Goal: Task Accomplishment & Management: Use online tool/utility

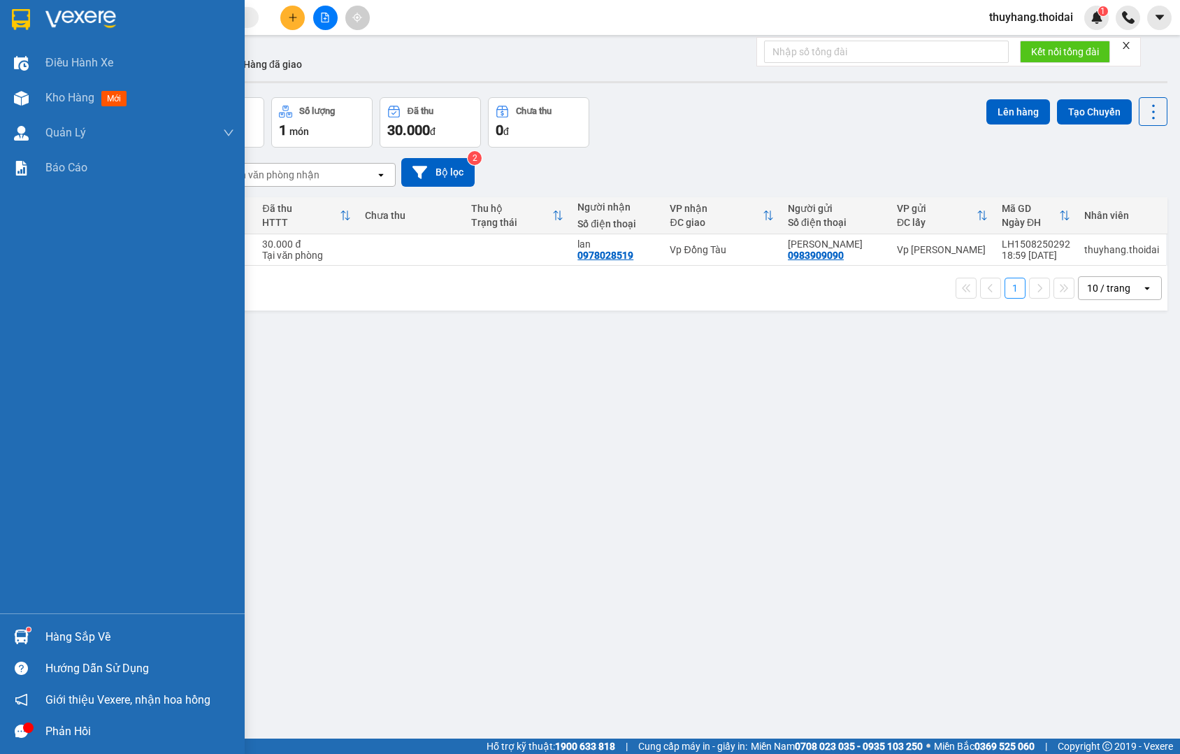
click at [38, 636] on div "Hàng sắp về" at bounding box center [122, 636] width 245 height 31
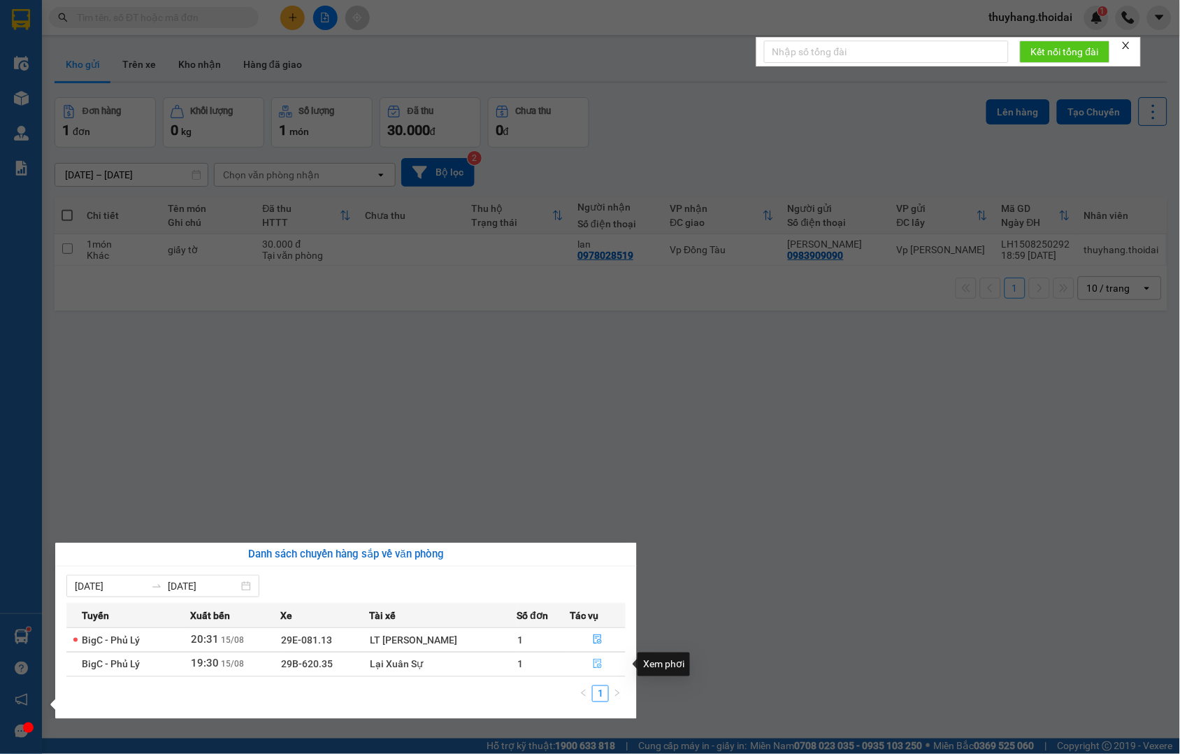
click at [596, 666] on icon "file-done" at bounding box center [598, 664] width 10 height 10
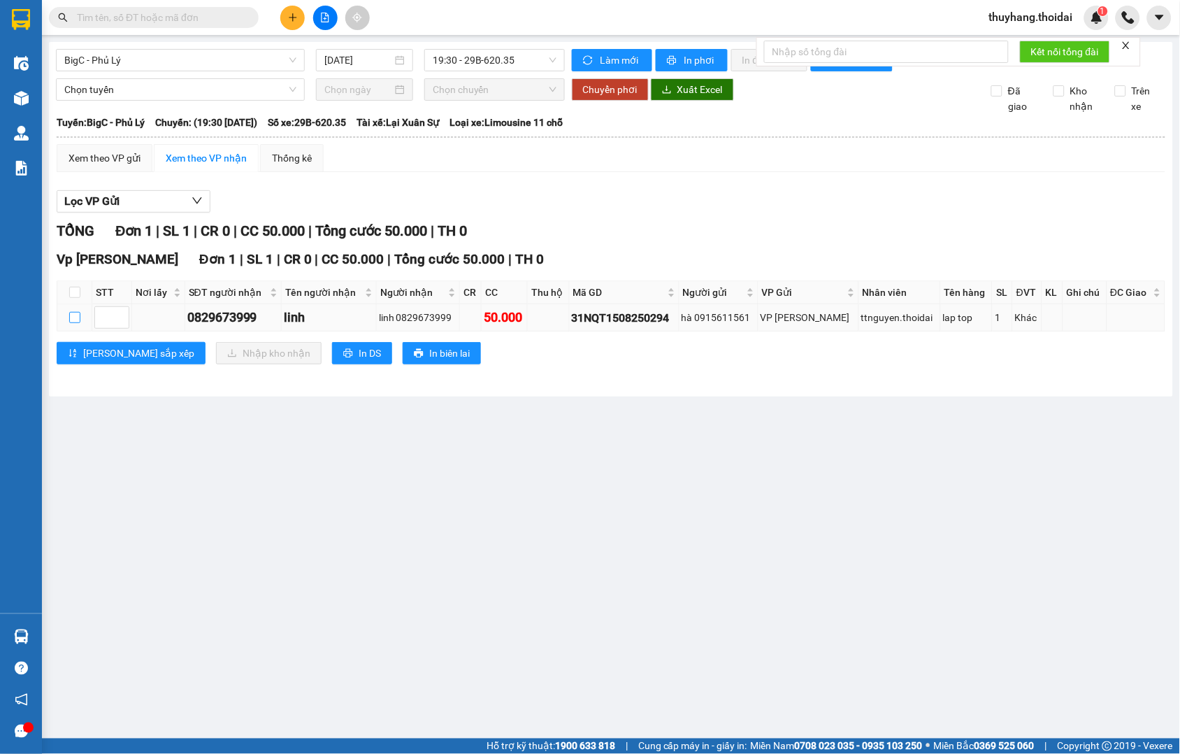
click at [73, 323] on input "checkbox" at bounding box center [74, 317] width 11 height 11
checkbox input "true"
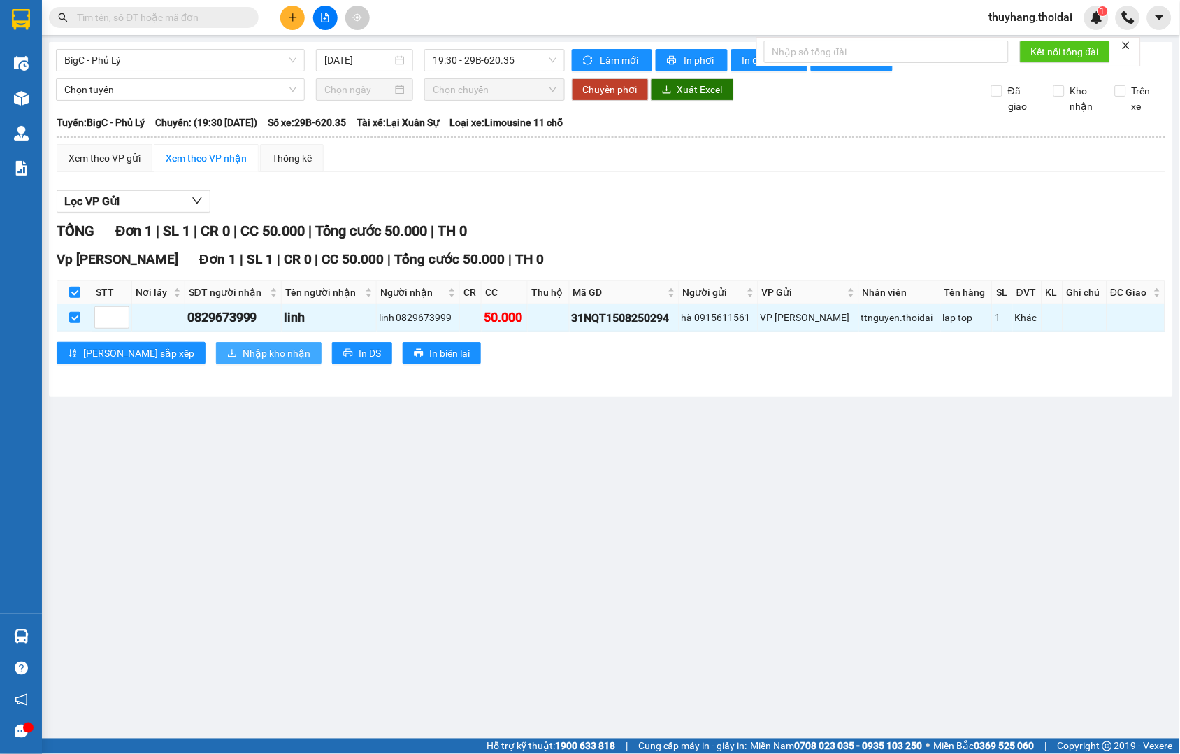
click at [243, 361] on span "Nhập kho nhận" at bounding box center [277, 352] width 68 height 15
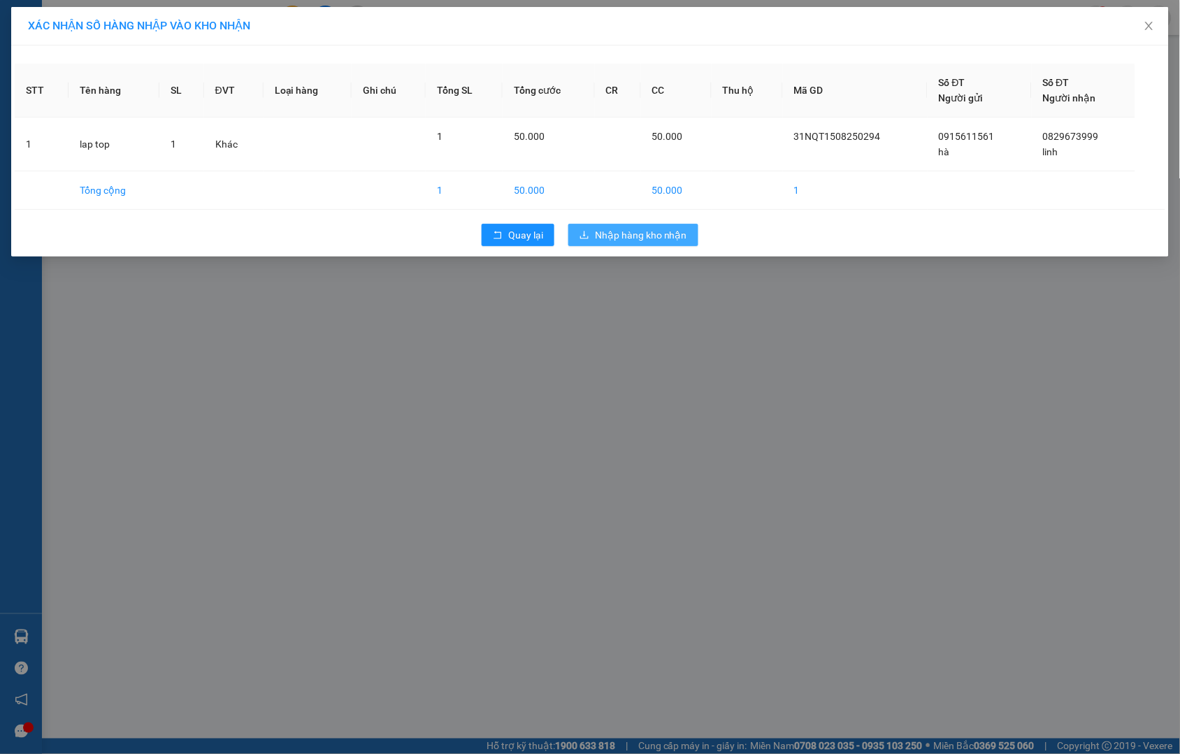
click at [650, 227] on span "Nhập hàng kho nhận" at bounding box center [641, 234] width 92 height 15
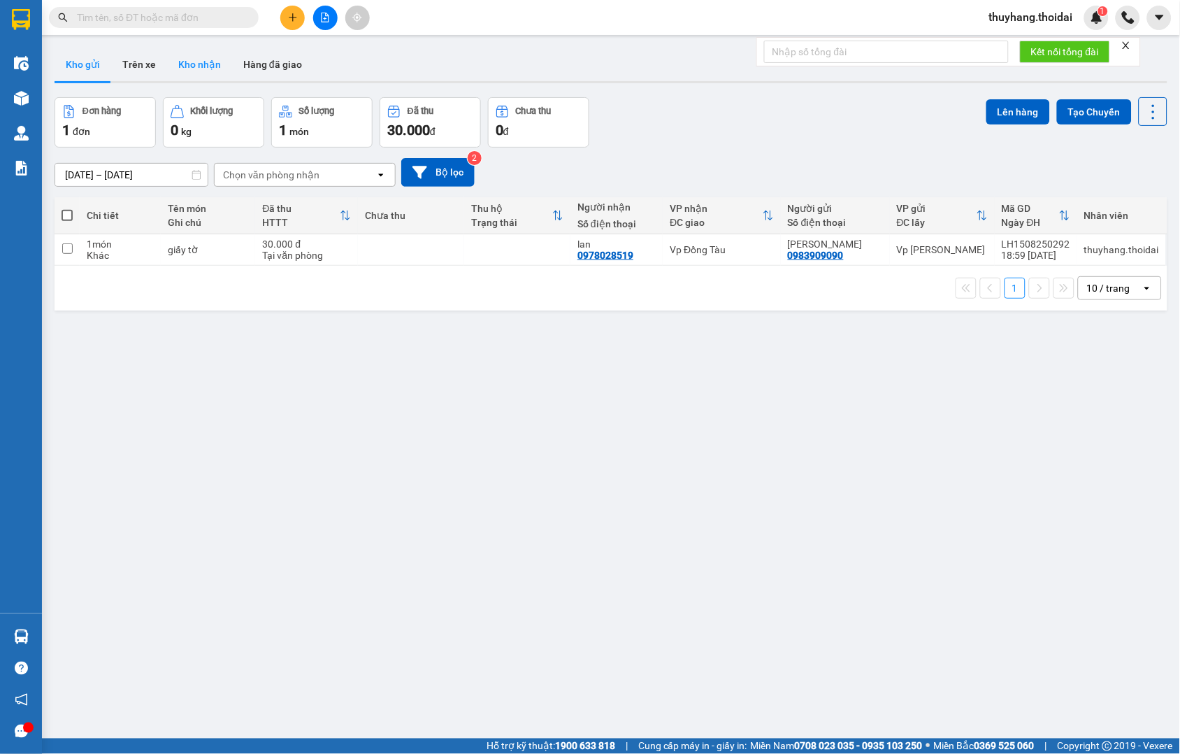
click at [208, 58] on button "Kho nhận" at bounding box center [199, 65] width 65 height 34
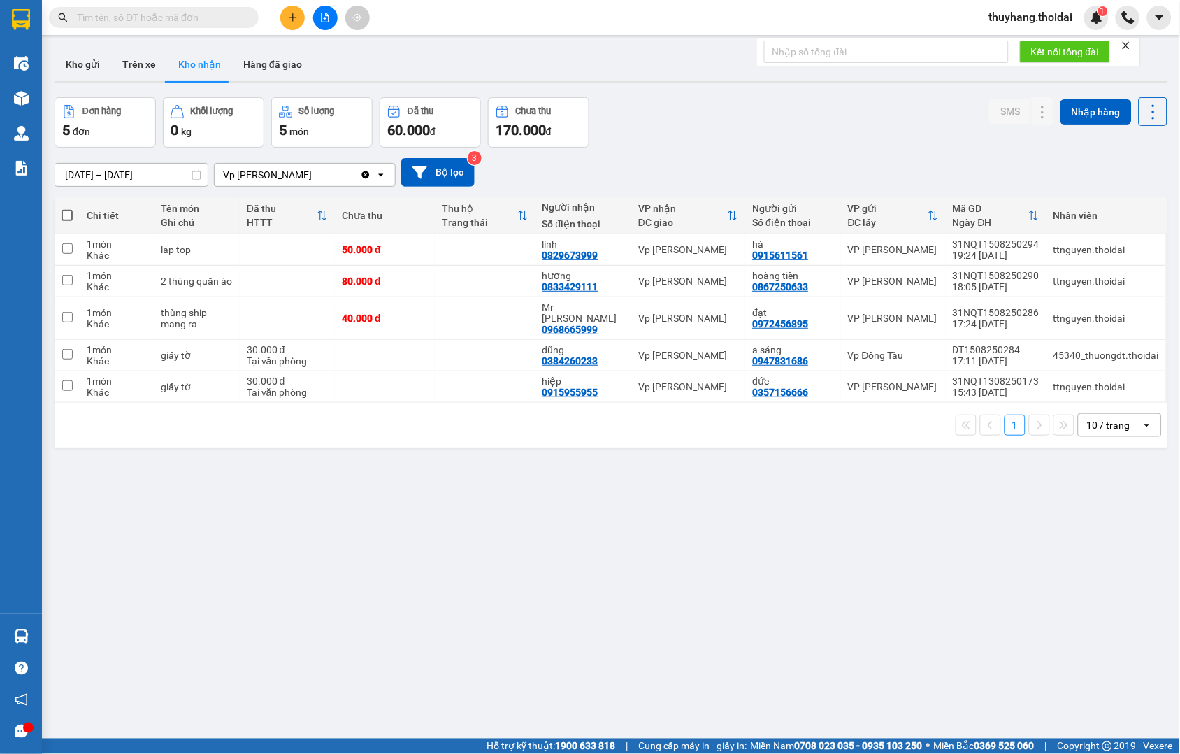
click at [197, 567] on div "ver 1.8.138 Kho gửi Trên xe Kho nhận Hàng đã giao Đơn hàng 5 đơn Khối lượng 0 k…" at bounding box center [611, 419] width 1124 height 754
click at [191, 19] on input "text" at bounding box center [159, 17] width 165 height 15
